Goal: Task Accomplishment & Management: Complete application form

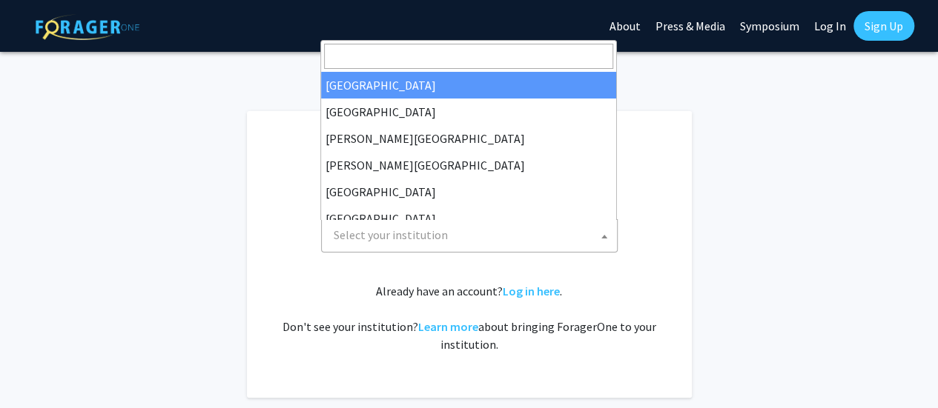
click at [468, 234] on span "Select your institution" at bounding box center [472, 235] width 289 height 30
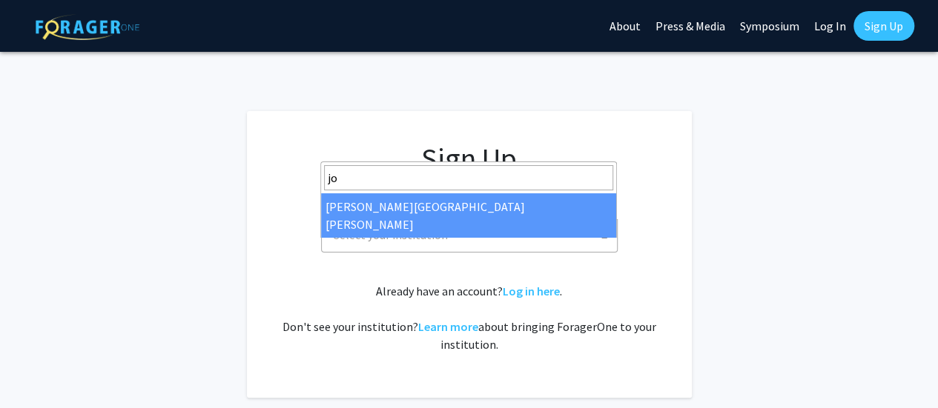
type input "joh"
select select "1"
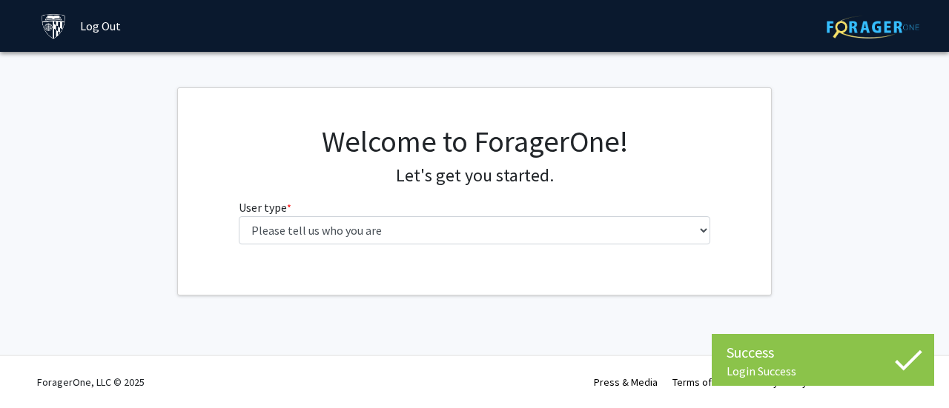
click at [494, 213] on fg-select "User type * required Please tell us who you are Undergraduate Student Master's …" at bounding box center [475, 222] width 472 height 46
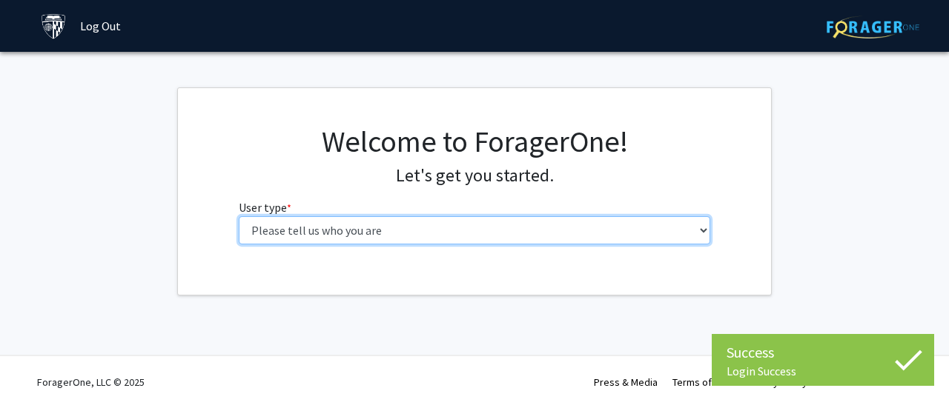
click at [484, 223] on select "Please tell us who you are Undergraduate Student Master's Student Doctoral Cand…" at bounding box center [475, 230] width 472 height 28
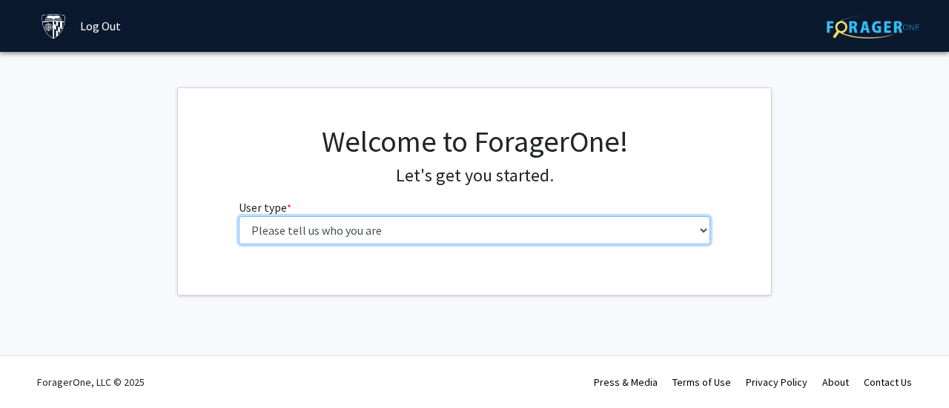
select select "1: undergrad"
click at [239, 216] on select "Please tell us who you are Undergraduate Student Master's Student Doctoral Cand…" at bounding box center [475, 230] width 472 height 28
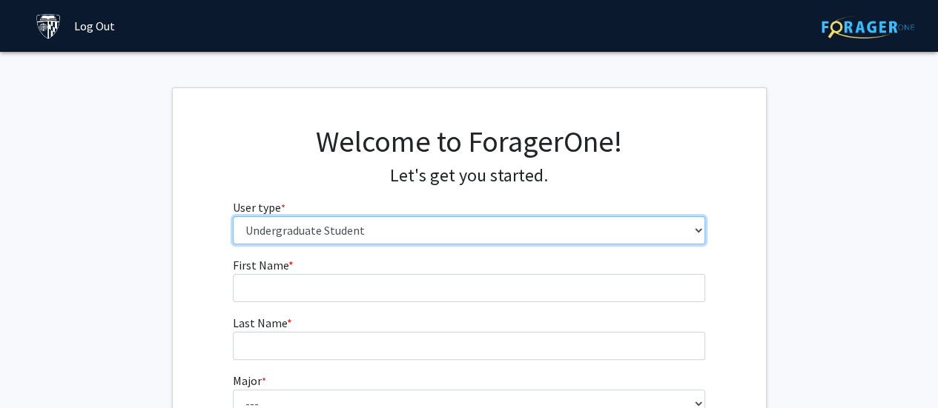
scroll to position [162, 0]
